Goal: Task Accomplishment & Management: Manage account settings

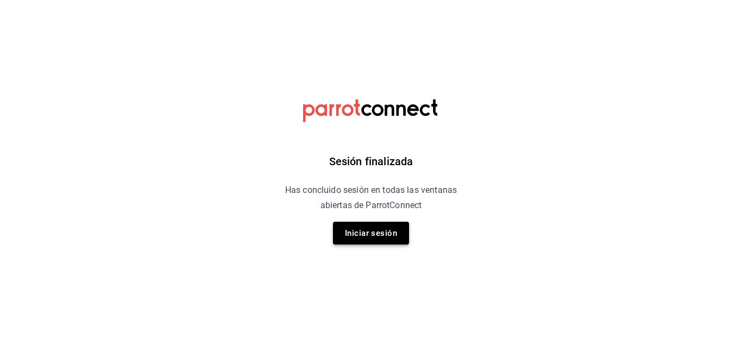
click at [381, 231] on button "Iniciar sesión" at bounding box center [371, 233] width 76 height 23
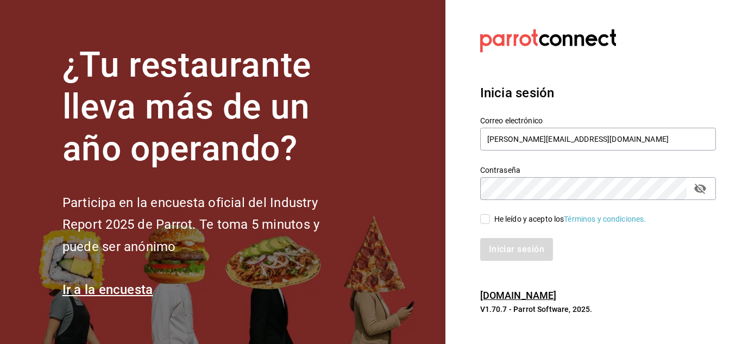
click at [484, 219] on input "He leído y acepto los Términos y condiciones." at bounding box center [485, 219] width 10 height 10
checkbox input "true"
click at [517, 254] on button "Iniciar sesión" at bounding box center [517, 249] width 74 height 23
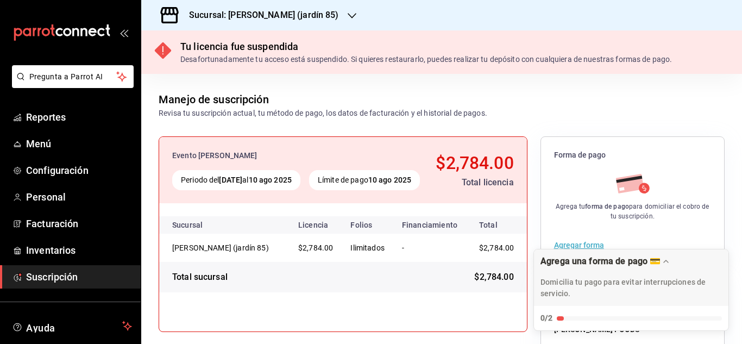
click at [347, 15] on icon "button" at bounding box center [351, 15] width 9 height 9
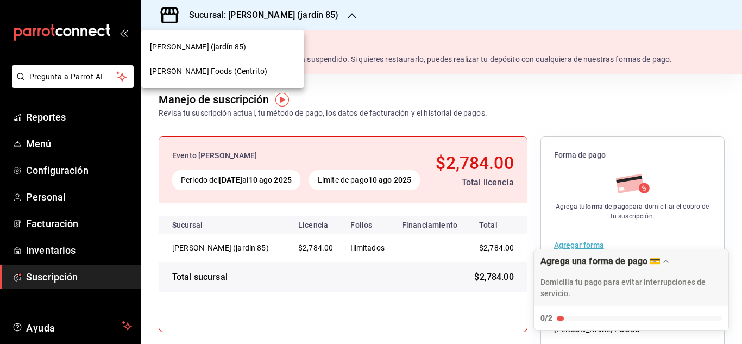
click at [256, 66] on div "[PERSON_NAME] Foods (Centrito)" at bounding box center [223, 71] width 146 height 11
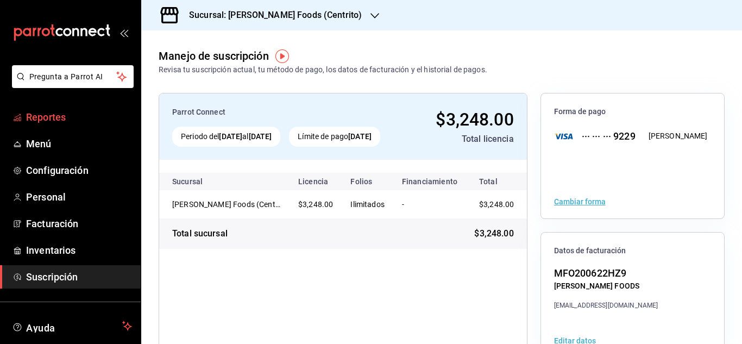
click at [49, 128] on link "Reportes" at bounding box center [70, 116] width 141 height 23
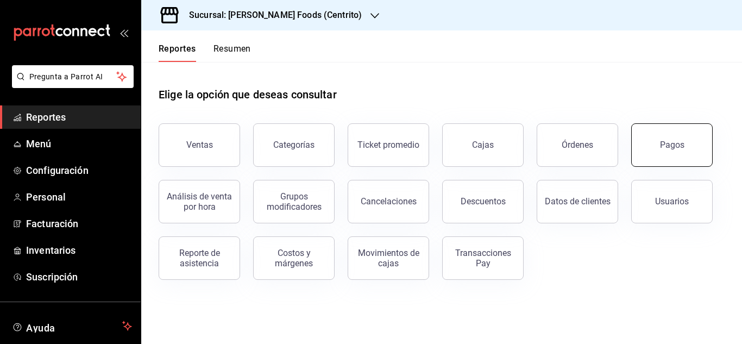
click at [650, 136] on button "Pagos" at bounding box center [671, 144] width 81 height 43
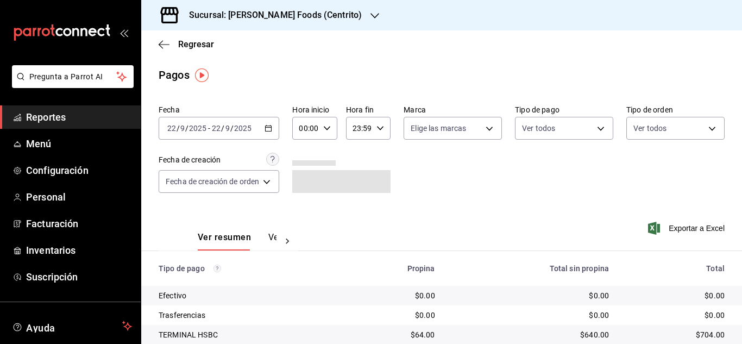
click at [270, 129] on icon "button" at bounding box center [268, 128] width 8 height 8
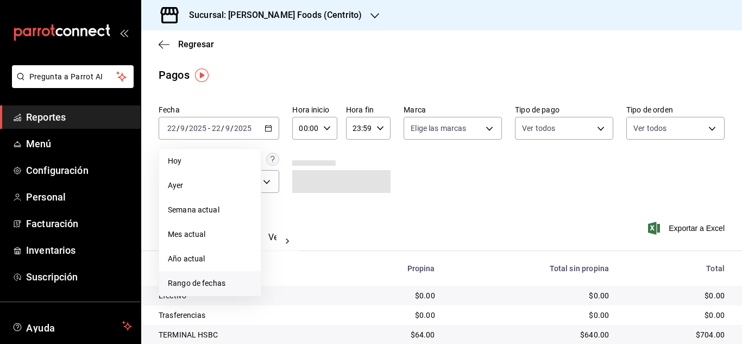
click at [222, 276] on li "Rango de fechas" at bounding box center [210, 283] width 102 height 24
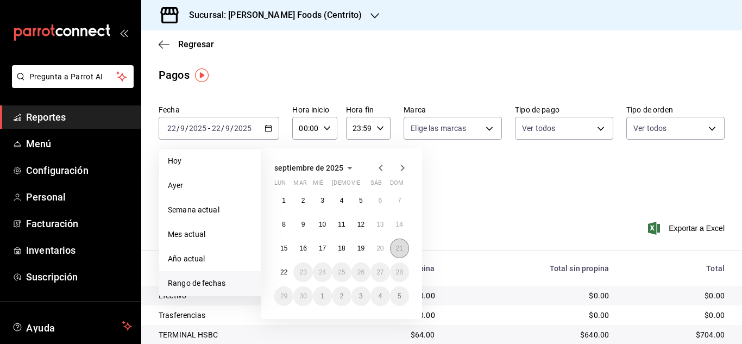
click at [399, 248] on abbr "21" at bounding box center [399, 248] width 7 height 8
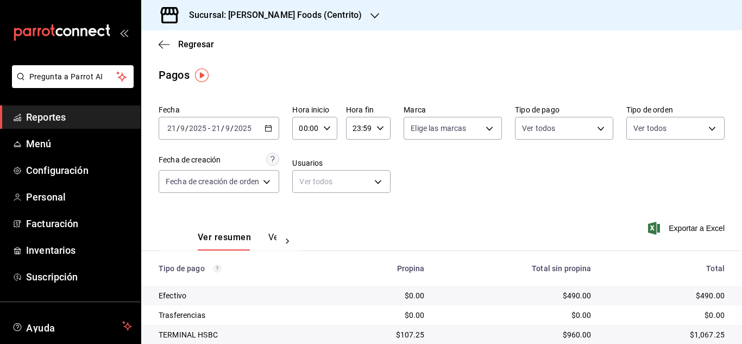
click at [272, 130] on icon "button" at bounding box center [268, 128] width 8 height 8
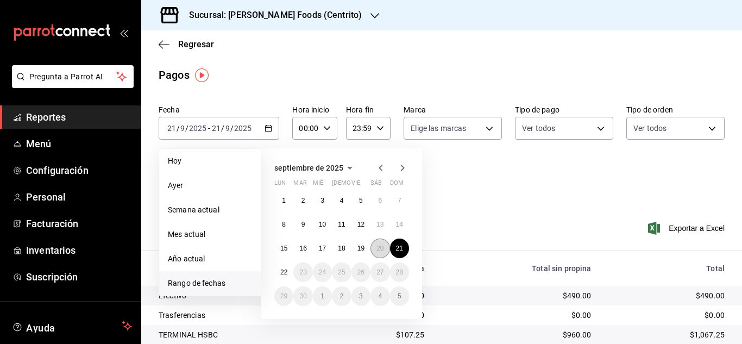
click at [381, 244] on abbr "20" at bounding box center [379, 248] width 7 height 8
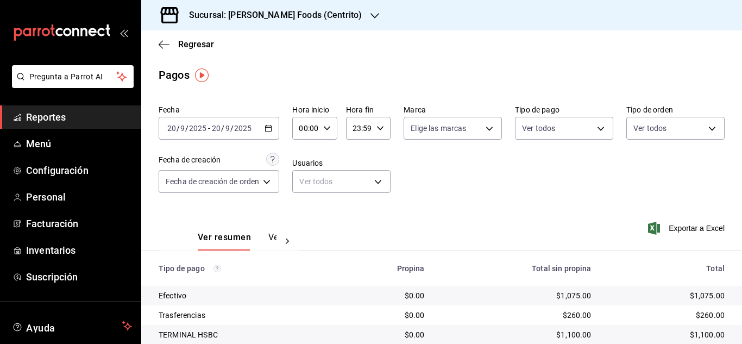
click at [274, 126] on div "2025-09-20 20 / 9 / 2025 - 2025-09-20 20 / 9 / 2025" at bounding box center [219, 128] width 121 height 23
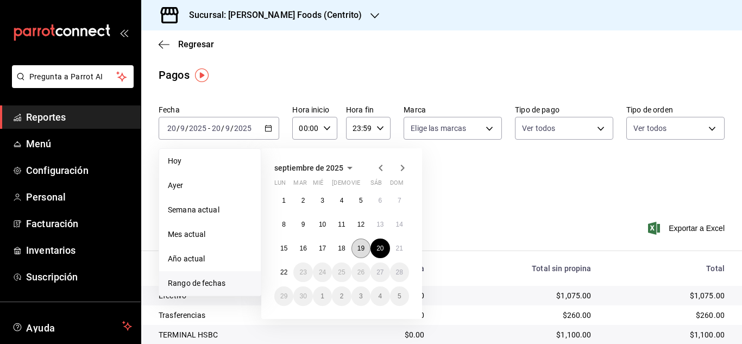
click at [357, 248] on abbr "19" at bounding box center [360, 248] width 7 height 8
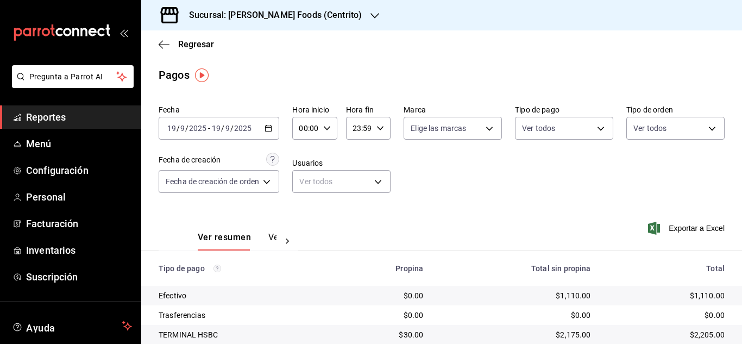
click at [271, 130] on \(Stroke\) "button" at bounding box center [268, 128] width 7 height 6
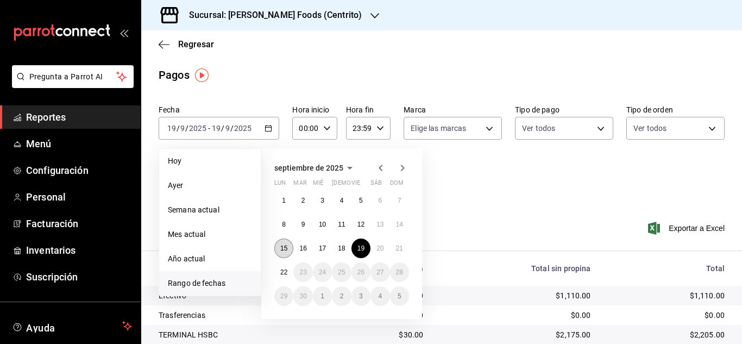
click at [279, 250] on button "15" at bounding box center [283, 248] width 19 height 20
click at [399, 252] on button "21" at bounding box center [399, 248] width 19 height 20
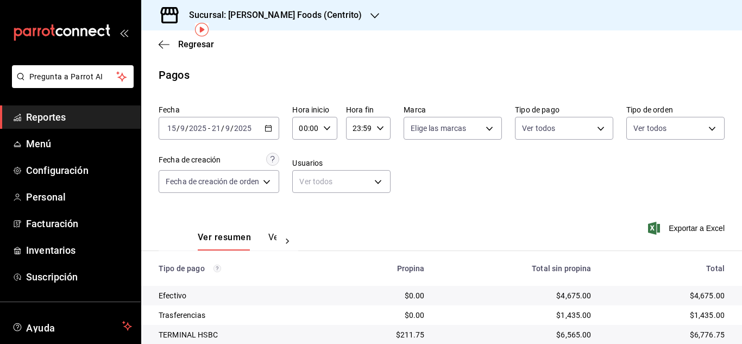
scroll to position [116, 0]
